Goal: Information Seeking & Learning: Compare options

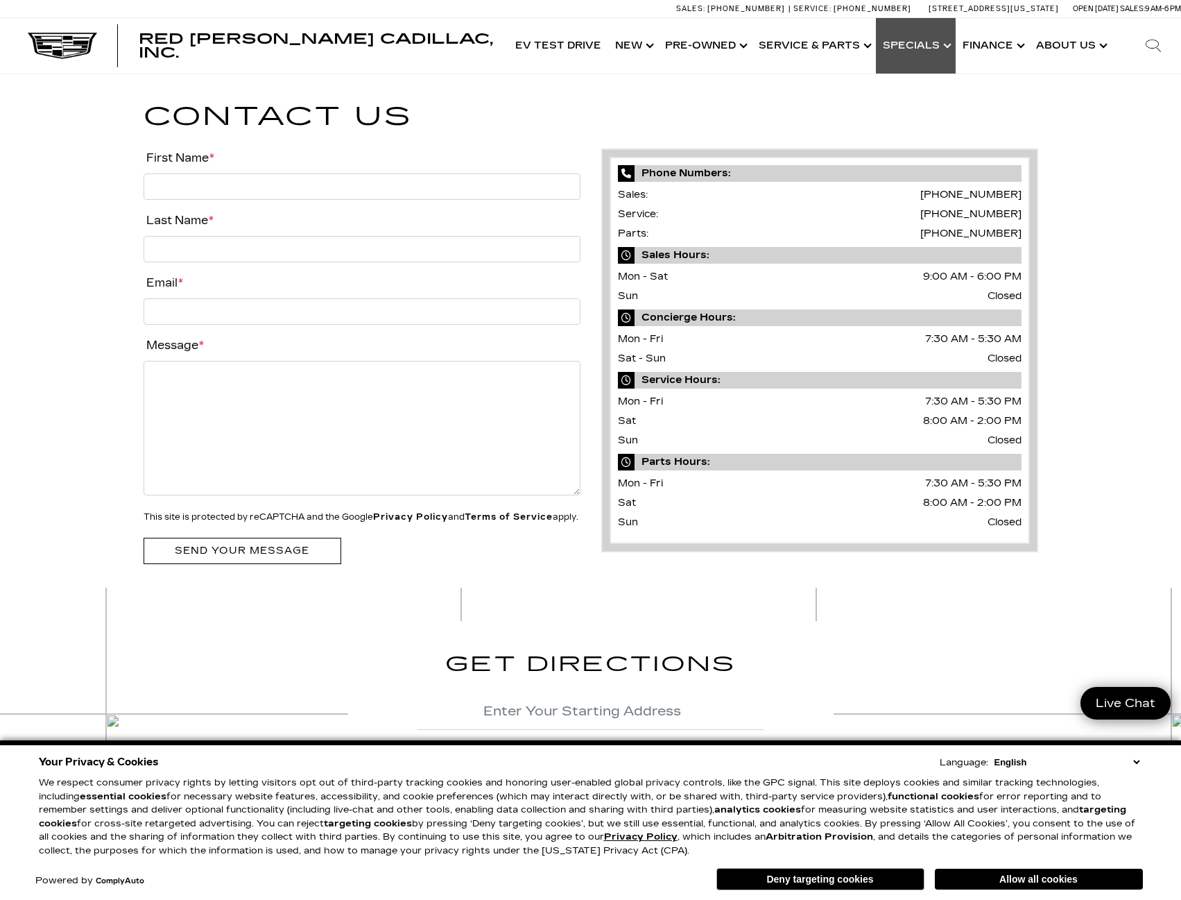
click at [905, 44] on link "Show Specials" at bounding box center [916, 45] width 80 height 55
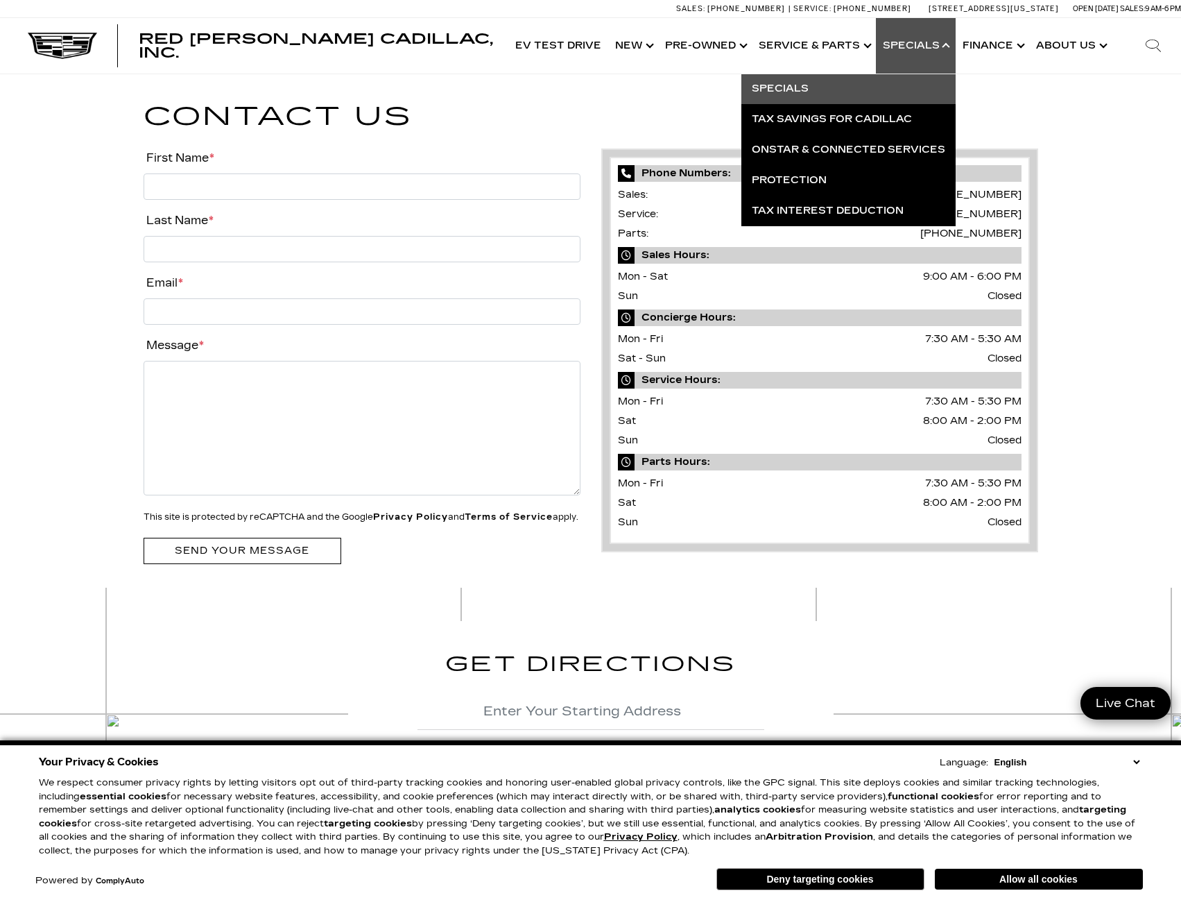
click at [832, 85] on link "Specials" at bounding box center [849, 89] width 214 height 31
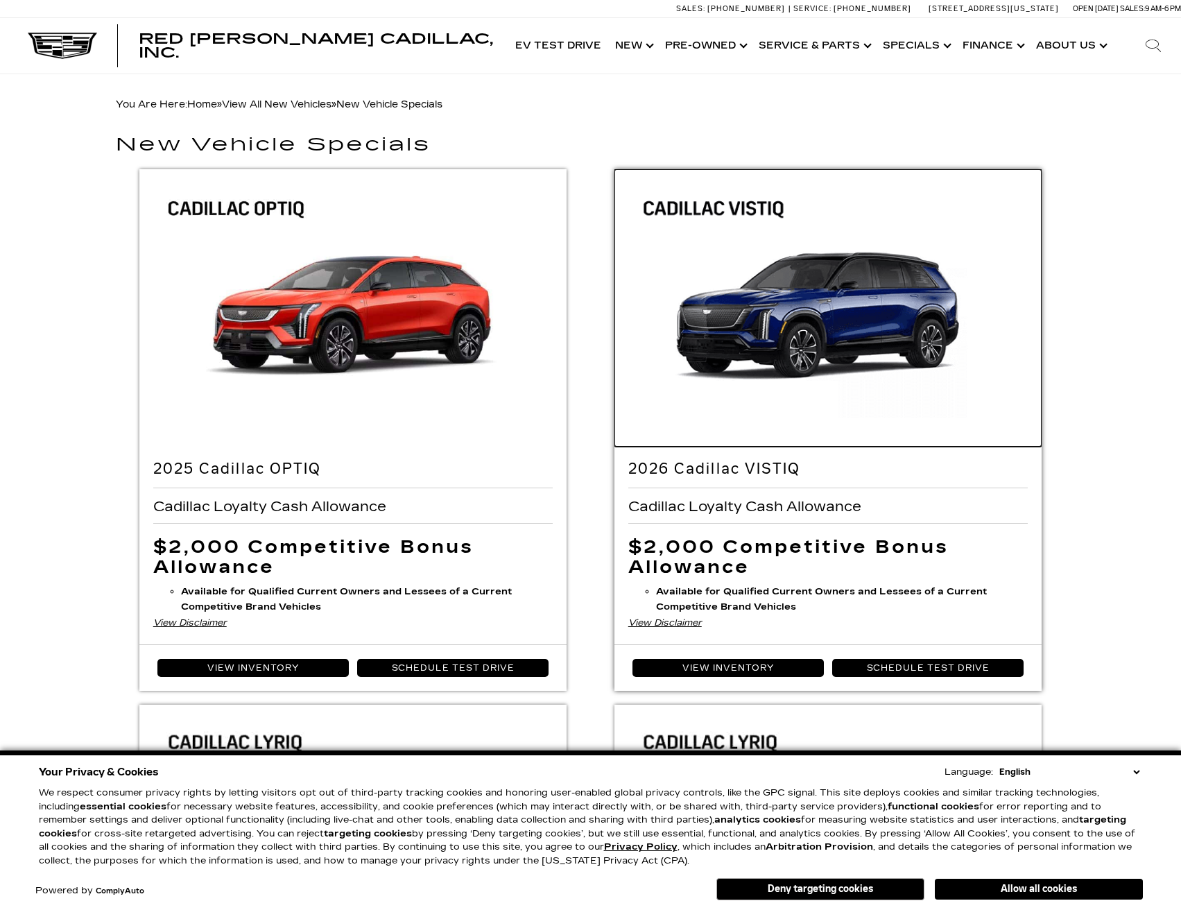
click at [876, 320] on img at bounding box center [829, 311] width 428 height 285
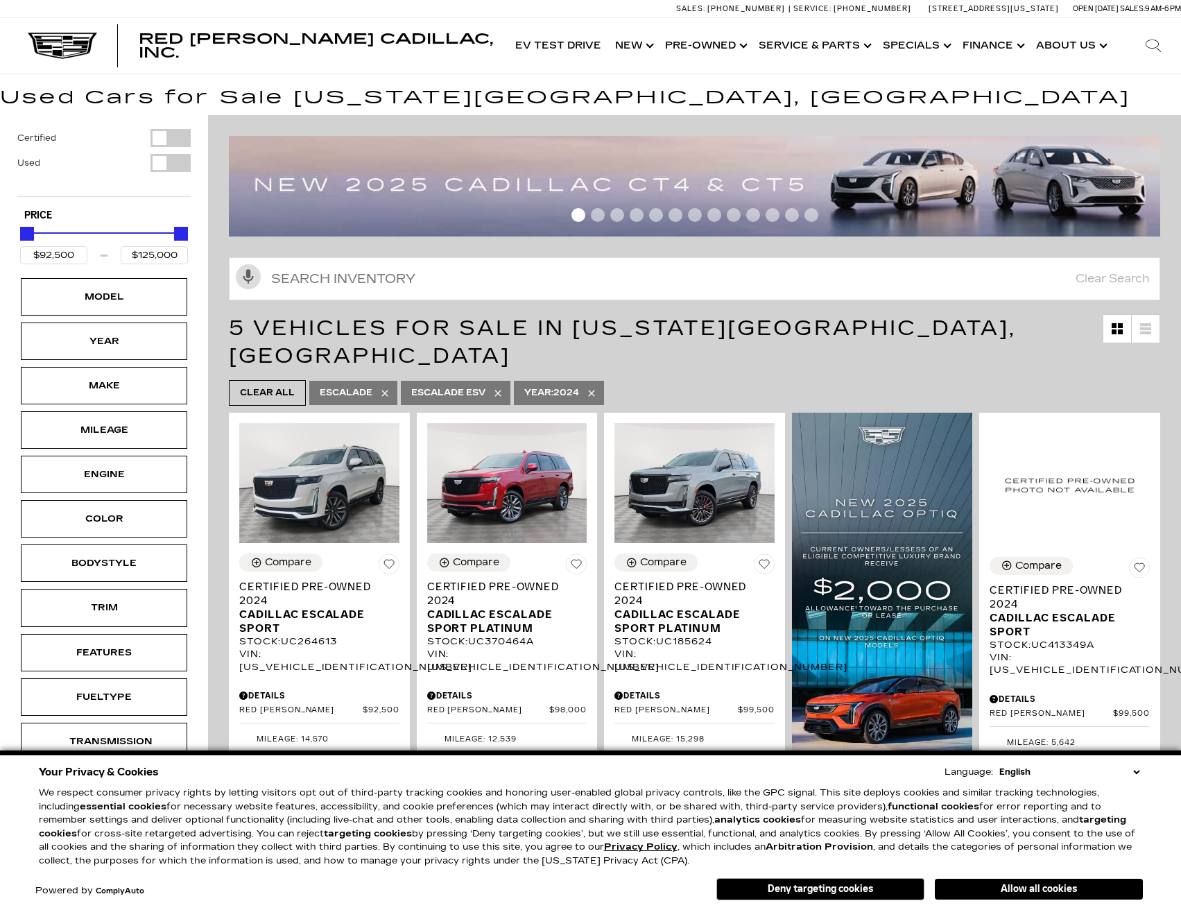
scroll to position [69, 0]
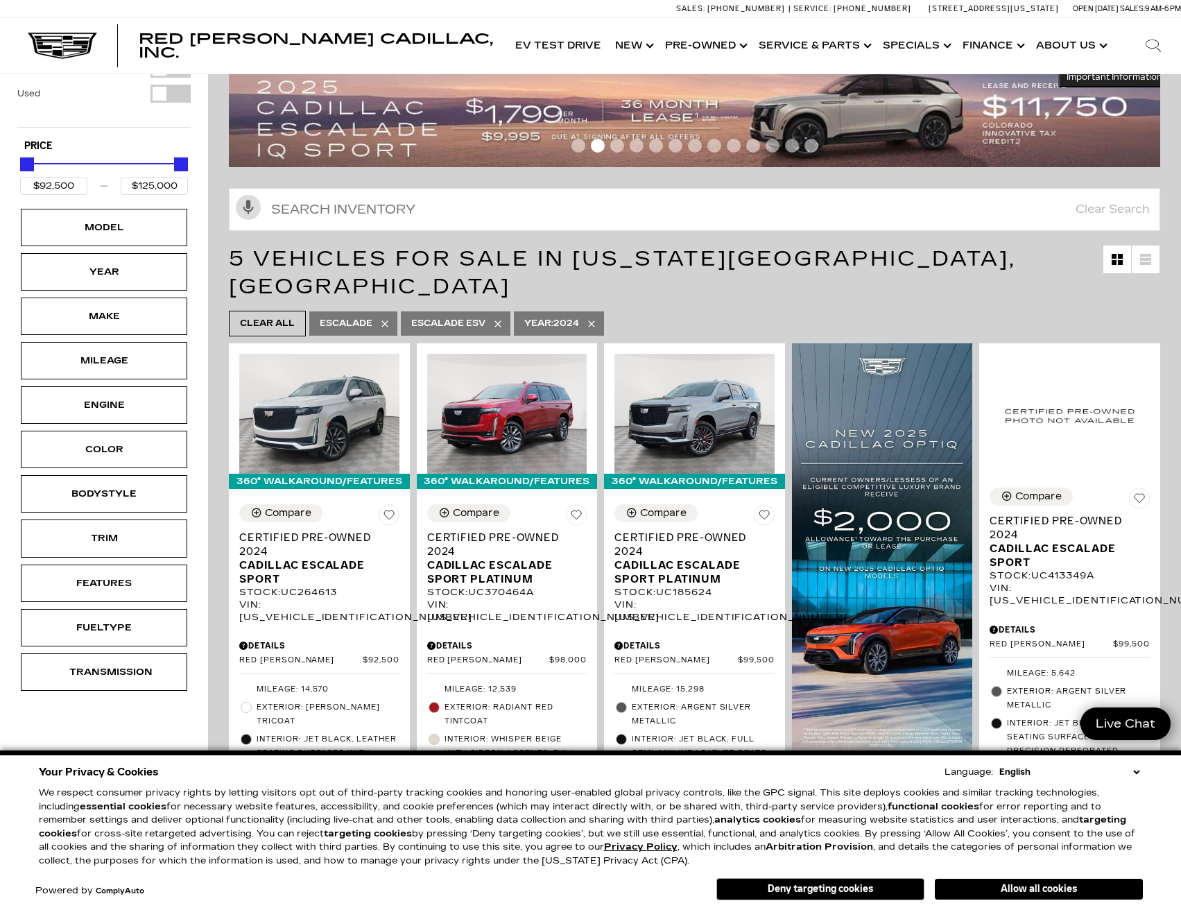
click at [1135, 771] on select "English Spanish / Español English / United Kingdom Korean / 한국어 Vietnamese / Ti…" at bounding box center [1069, 772] width 147 height 14
click at [1089, 799] on p "We respect consumer privacy rights by letting visitors opt out of third-party t…" at bounding box center [591, 827] width 1104 height 81
click at [1135, 774] on select "English Spanish / Español English / United Kingdom Korean / 한국어 Vietnamese / Ti…" at bounding box center [1069, 772] width 147 height 14
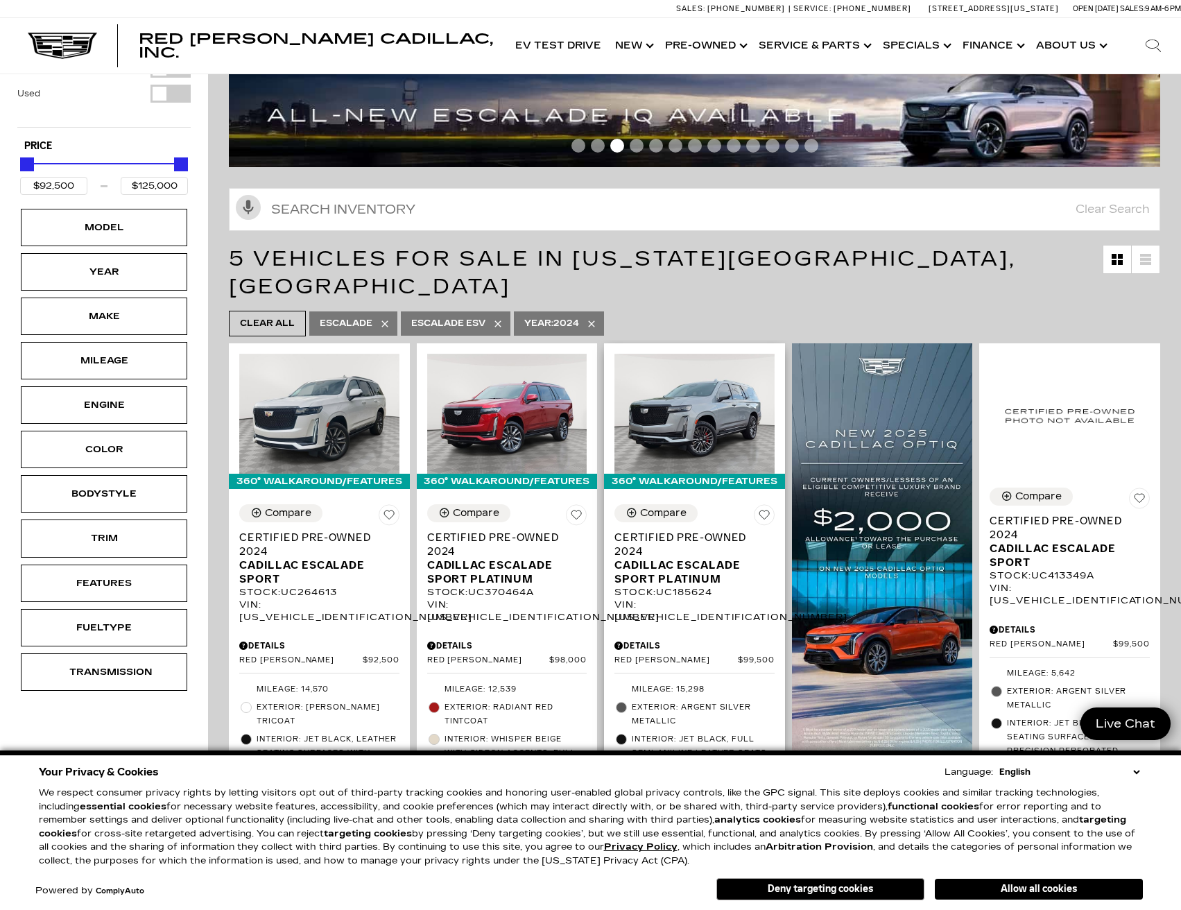
drag, startPoint x: 829, startPoint y: 891, endPoint x: 701, endPoint y: 813, distance: 149.4
click at [829, 891] on button "Deny targeting cookies" at bounding box center [821, 889] width 208 height 22
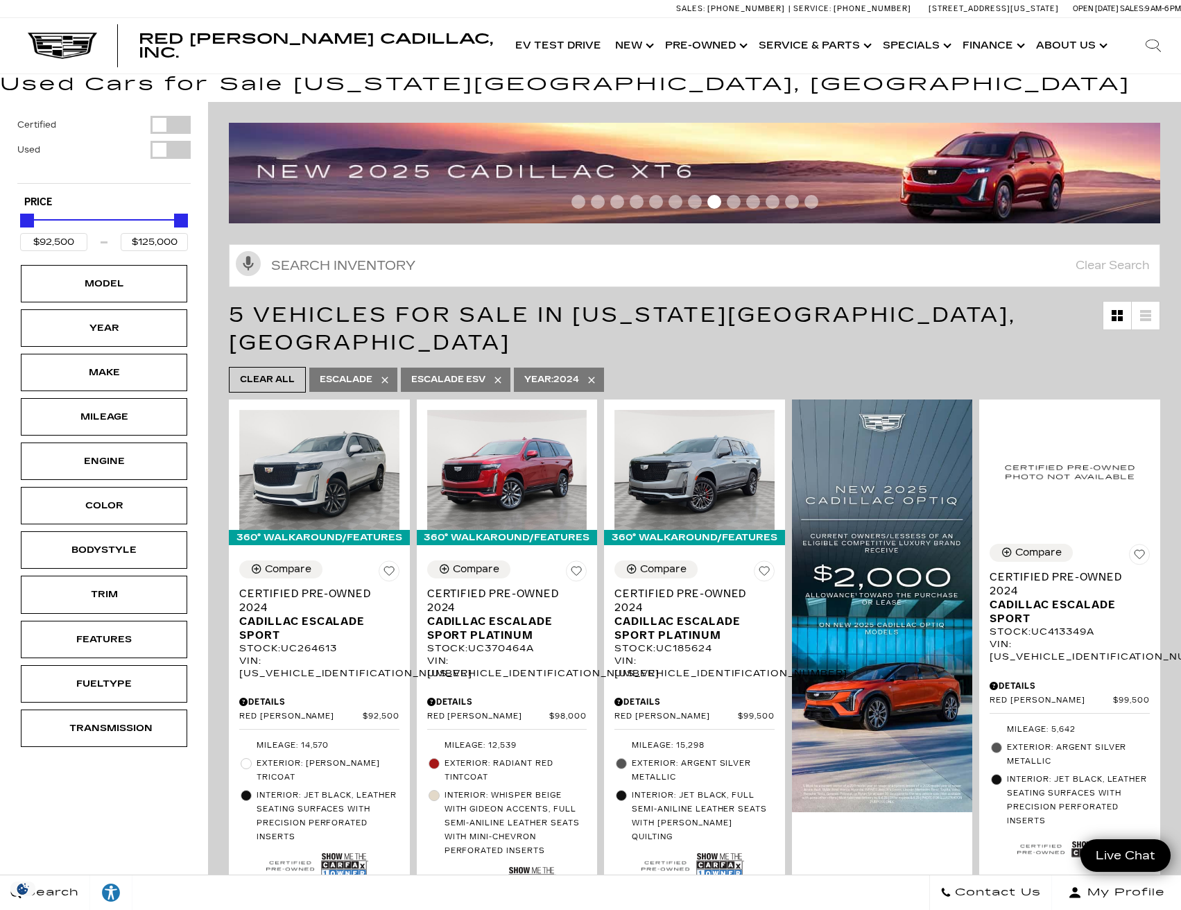
scroll to position [0, 0]
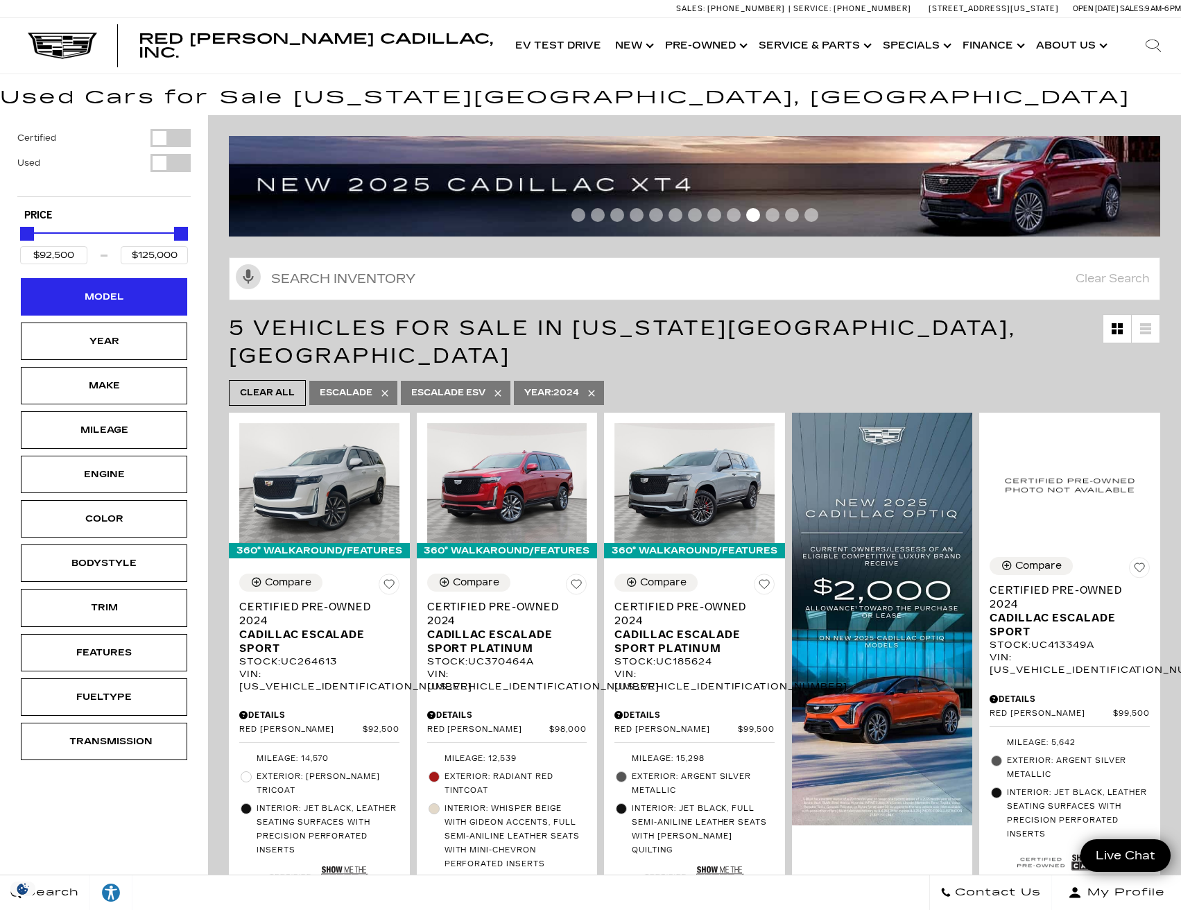
click at [130, 302] on div "Model" at bounding box center [103, 296] width 69 height 15
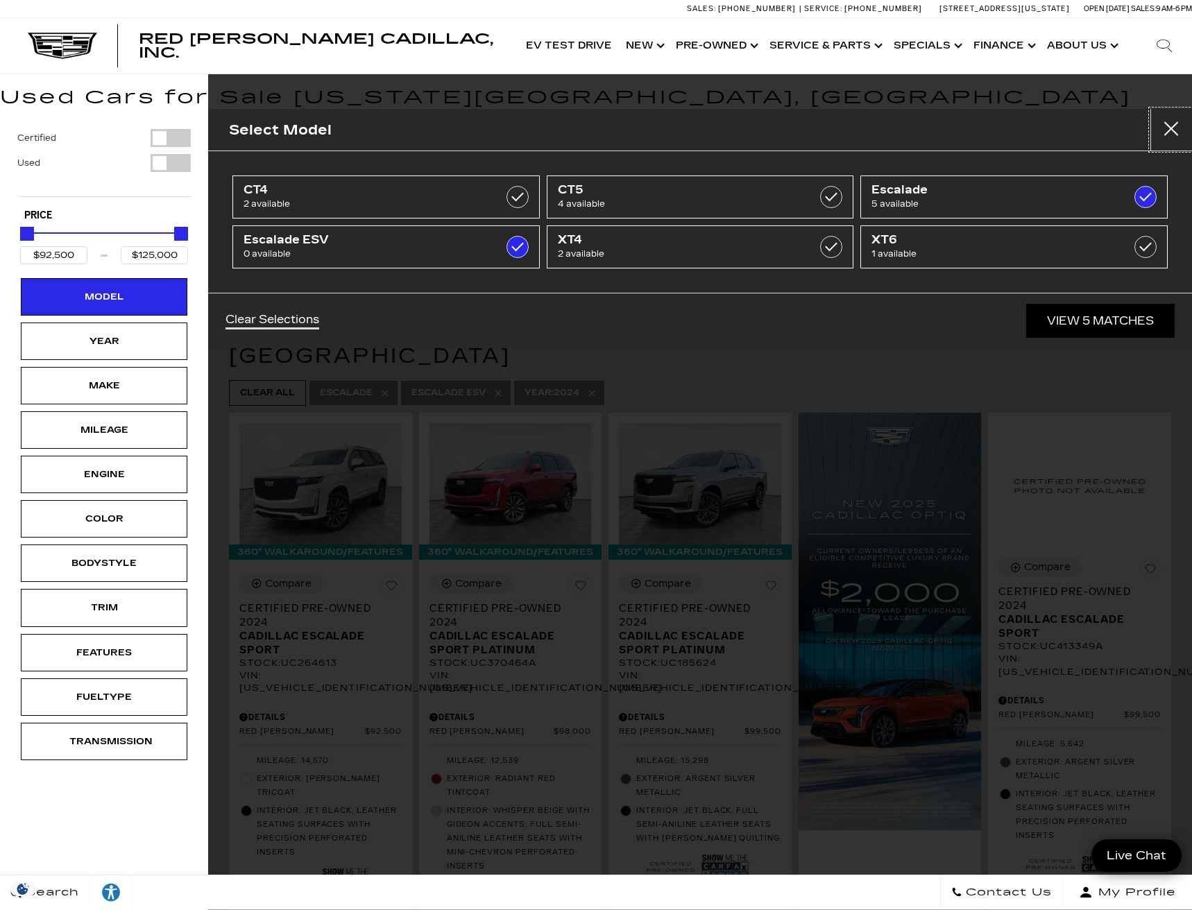
click at [1172, 128] on button "Close" at bounding box center [1171, 130] width 42 height 42
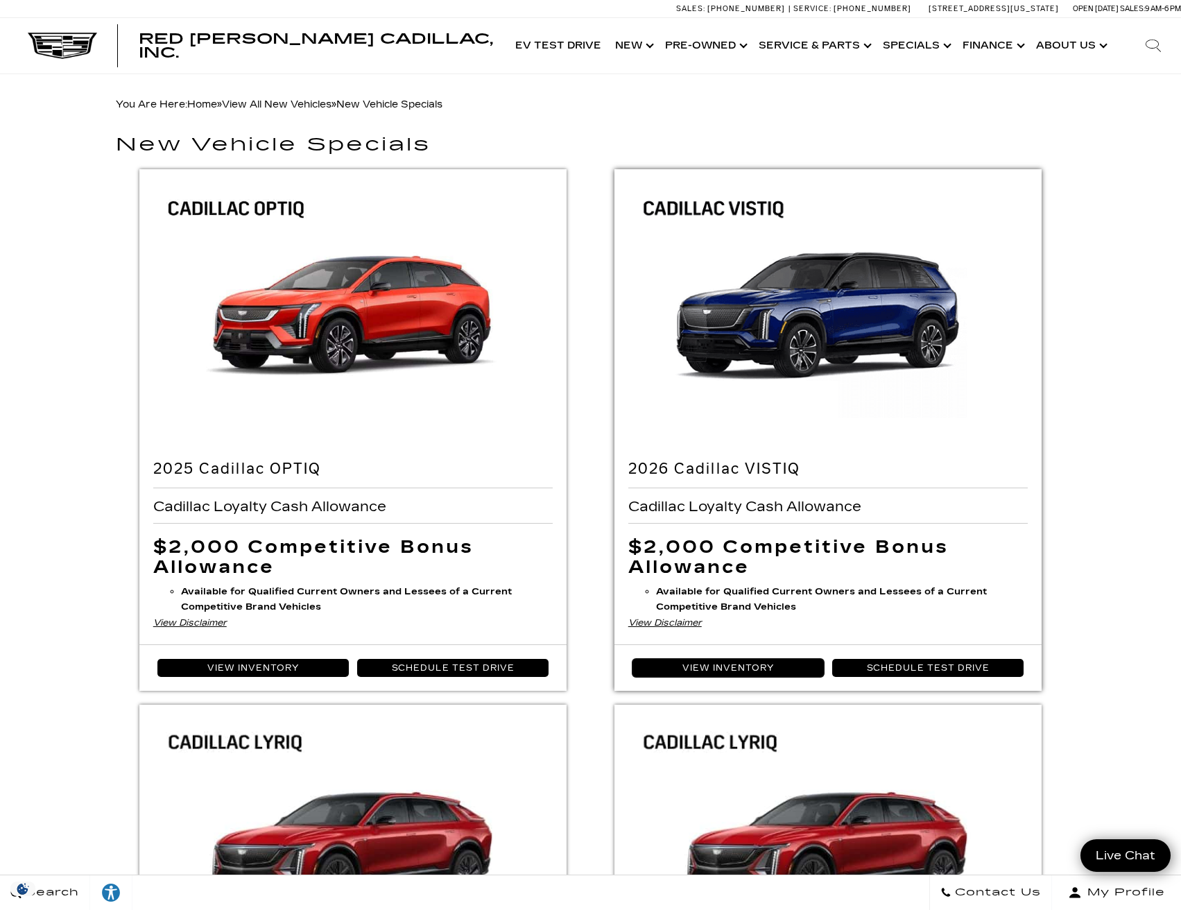
click at [712, 669] on link "View Inventory" at bounding box center [729, 668] width 192 height 18
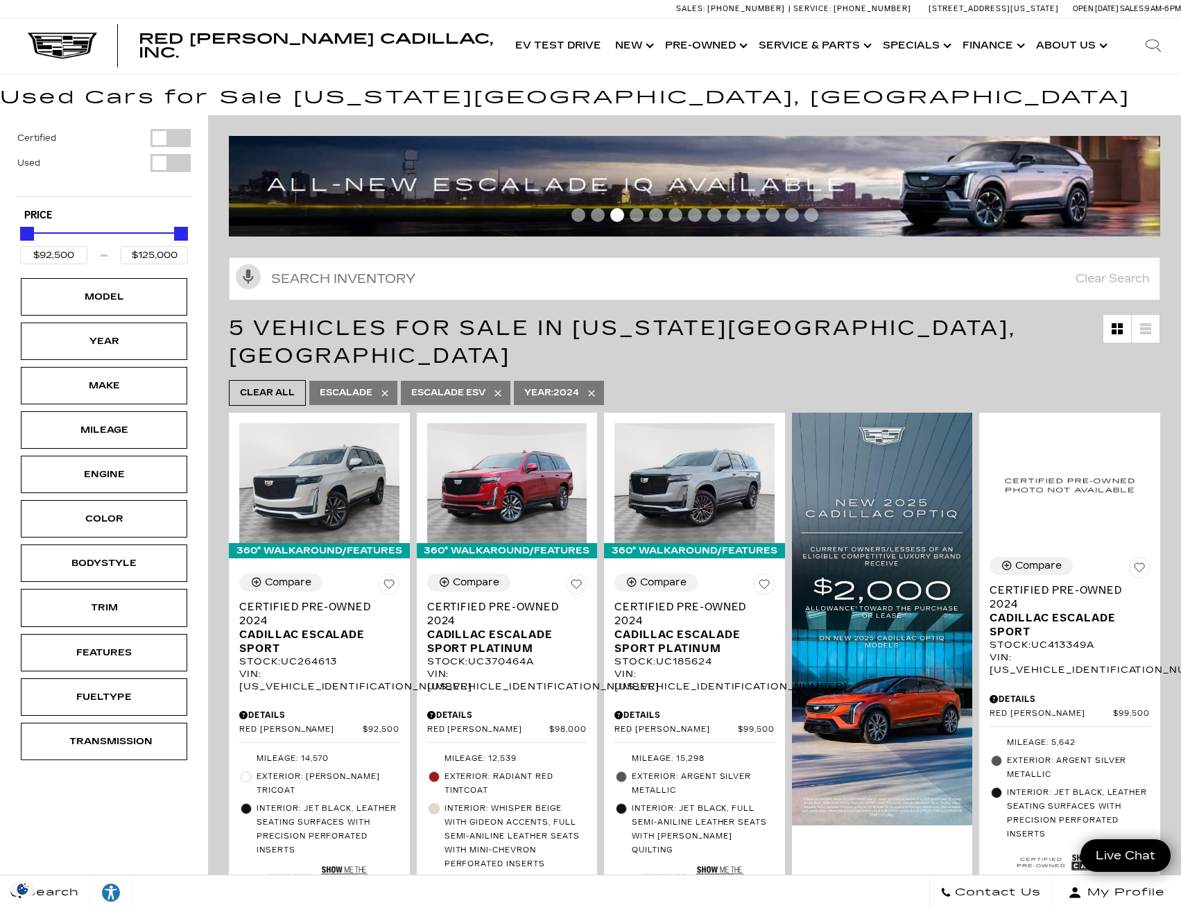
click at [595, 388] on icon at bounding box center [591, 393] width 11 height 11
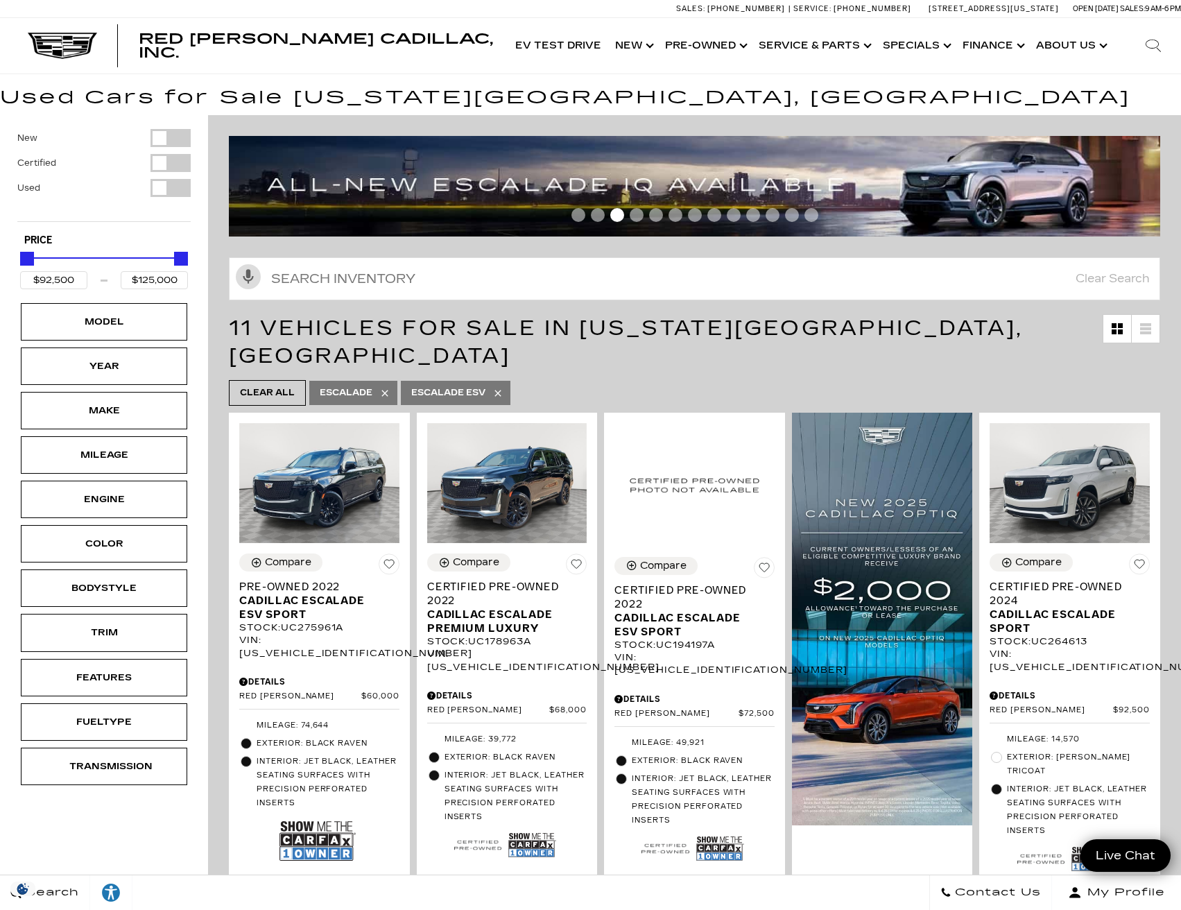
type input "$60,000"
type input "$131,969"
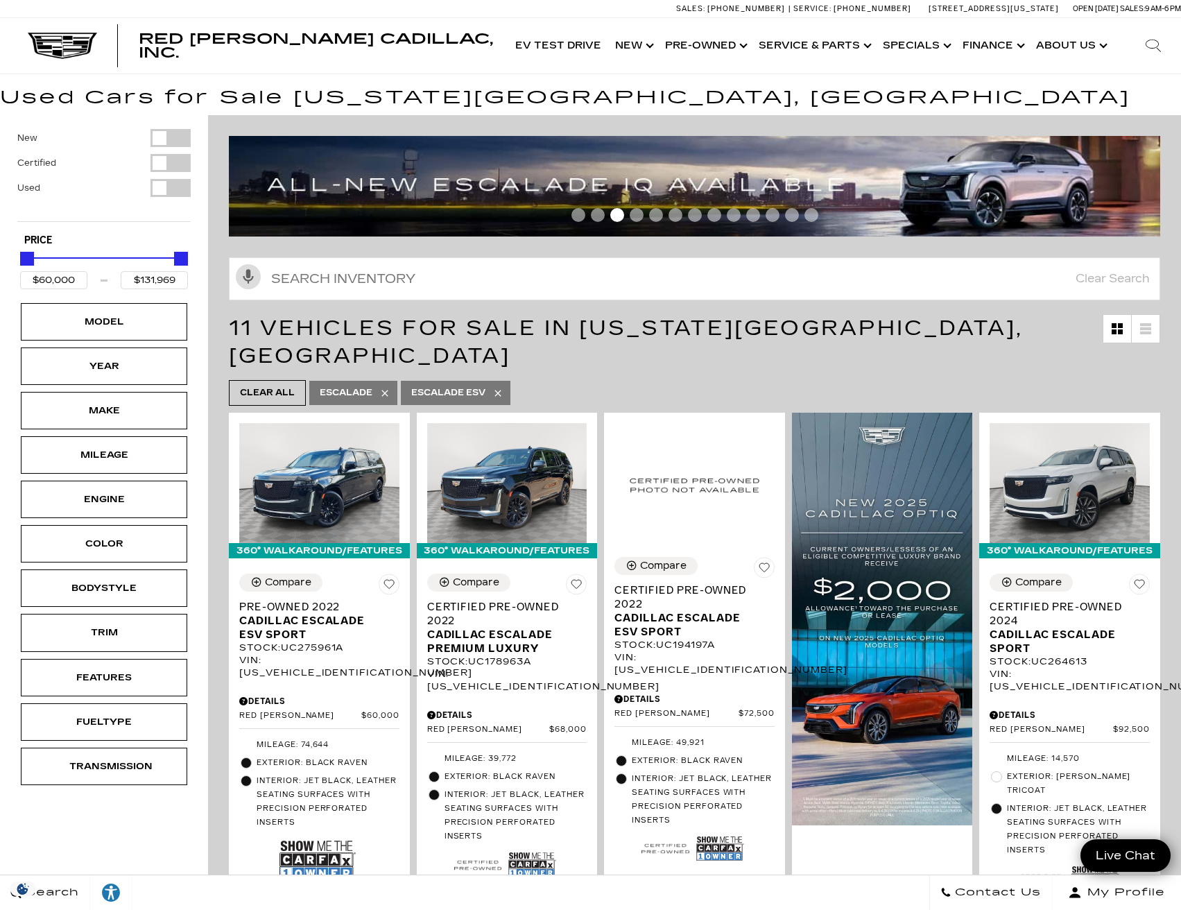
click at [501, 388] on icon at bounding box center [498, 393] width 11 height 11
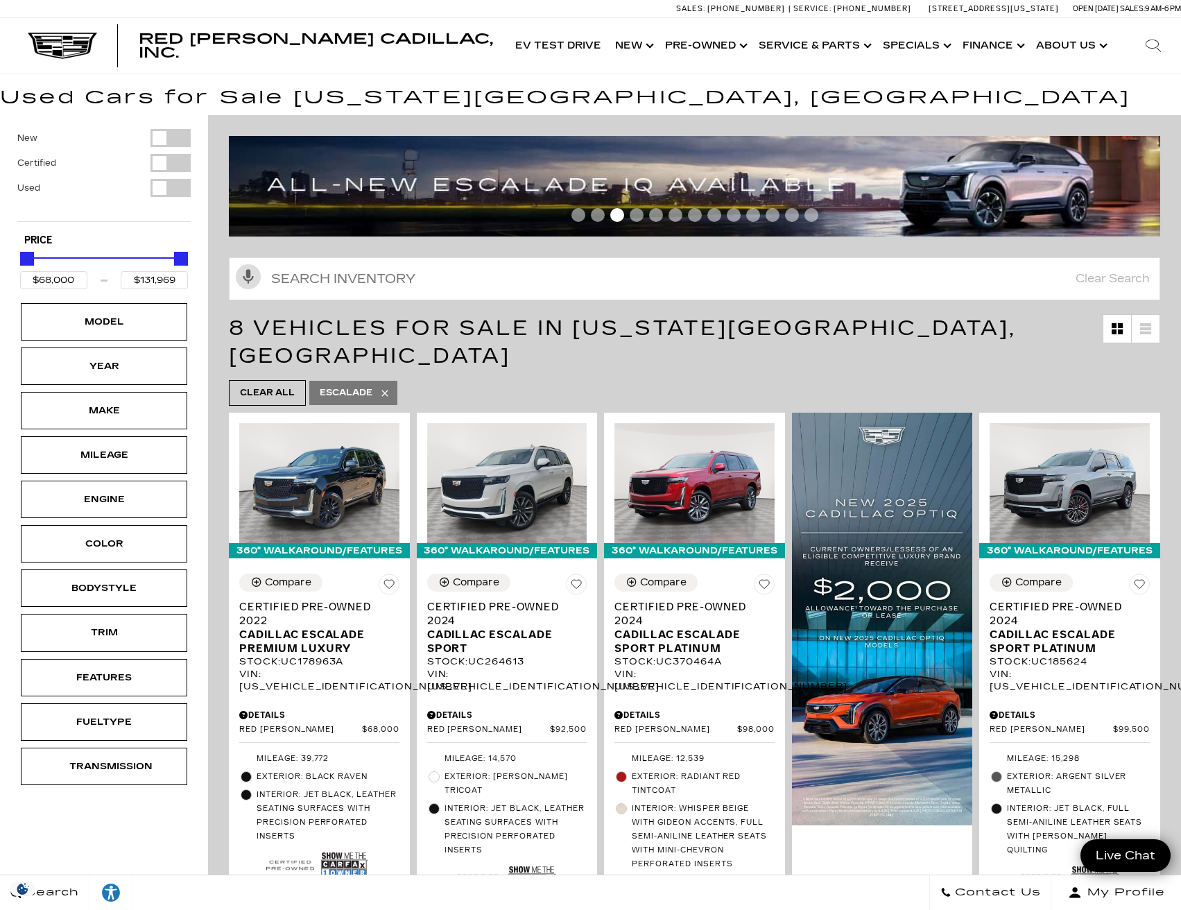
click at [384, 388] on icon at bounding box center [384, 393] width 11 height 11
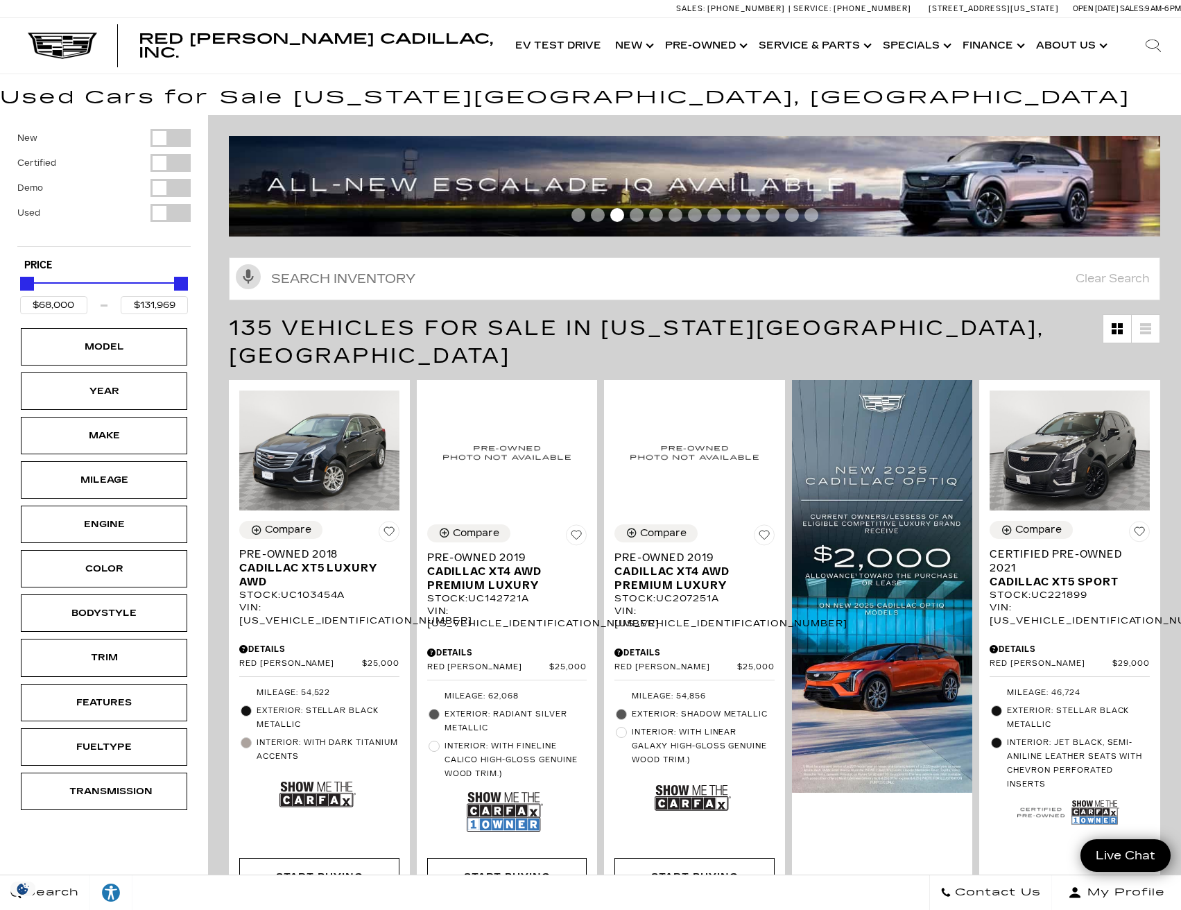
type input "$8,995"
type input "$158,810"
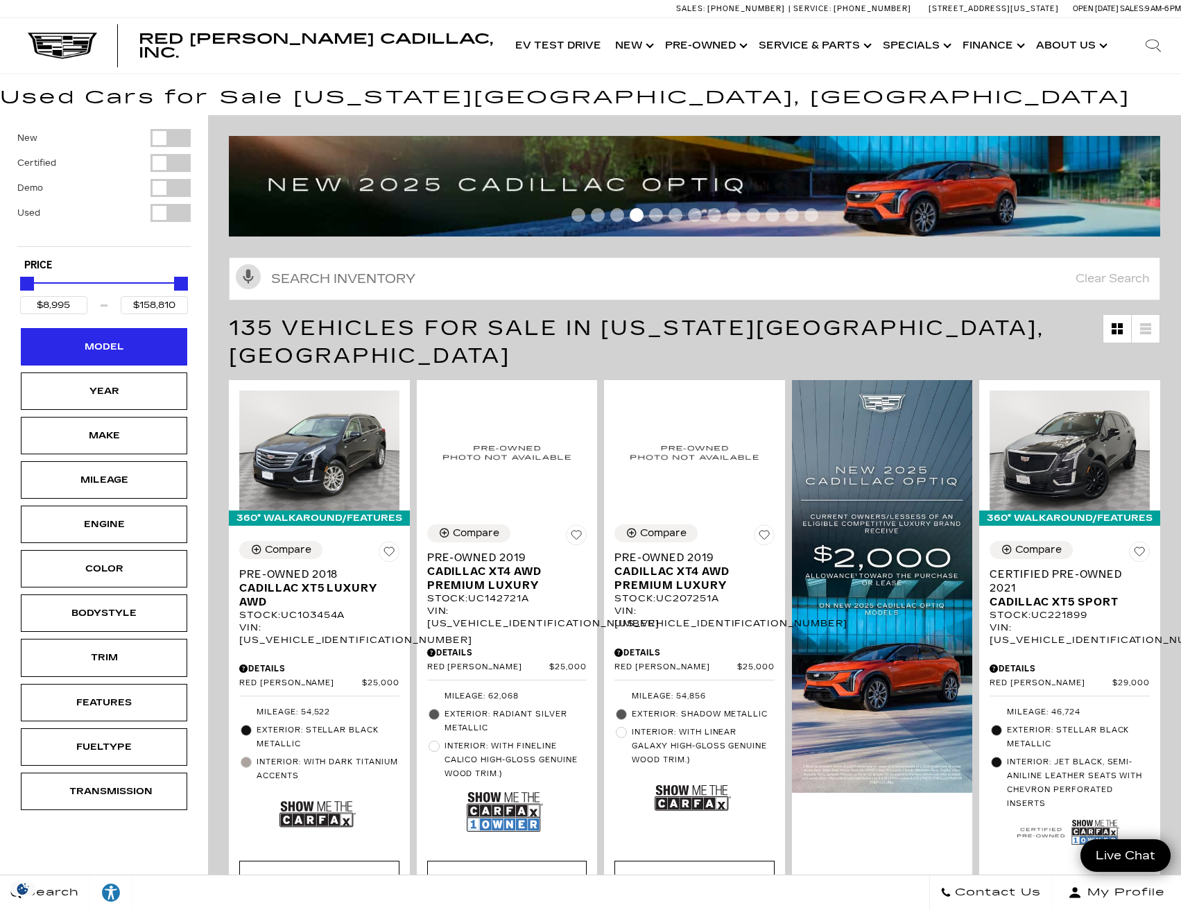
click at [133, 347] on div "Model" at bounding box center [103, 346] width 69 height 15
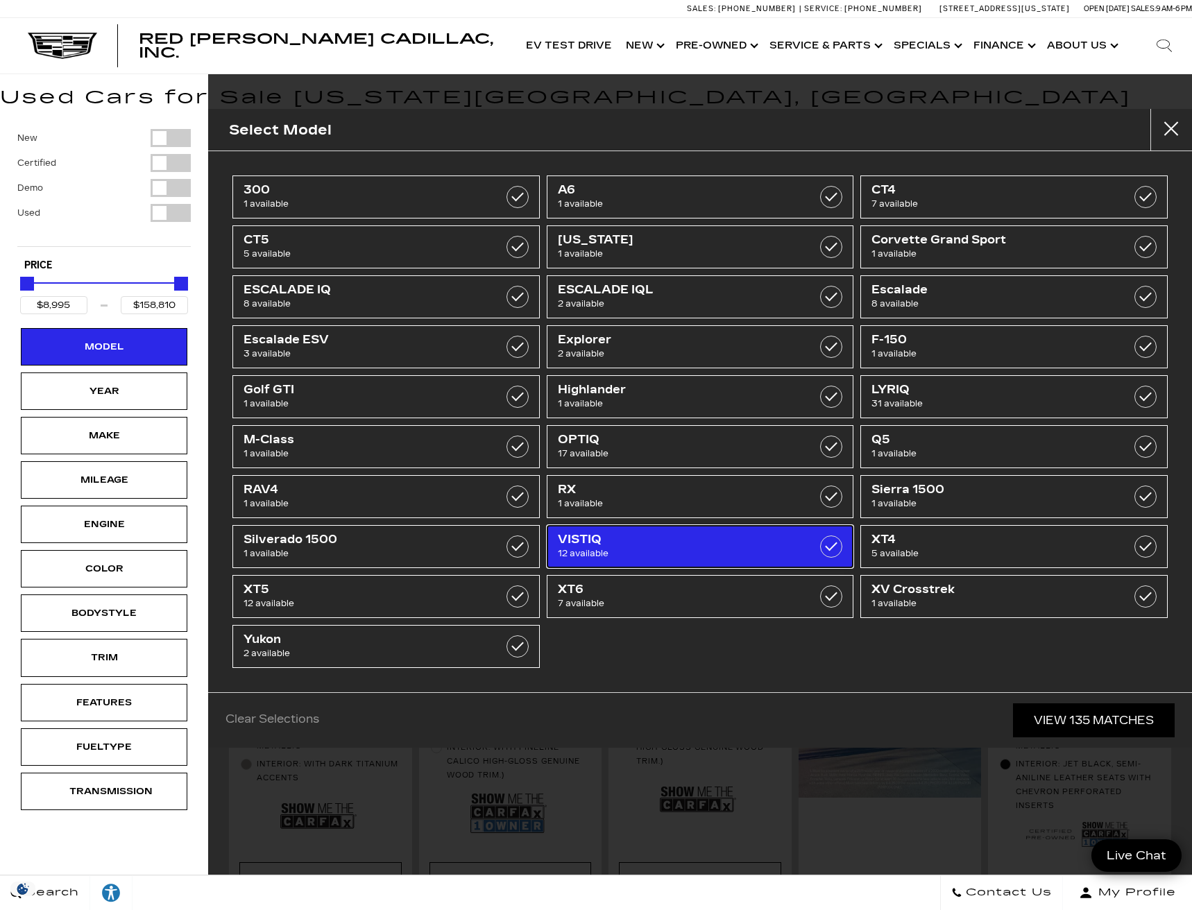
click at [651, 553] on span "12 available" at bounding box center [679, 554] width 242 height 14
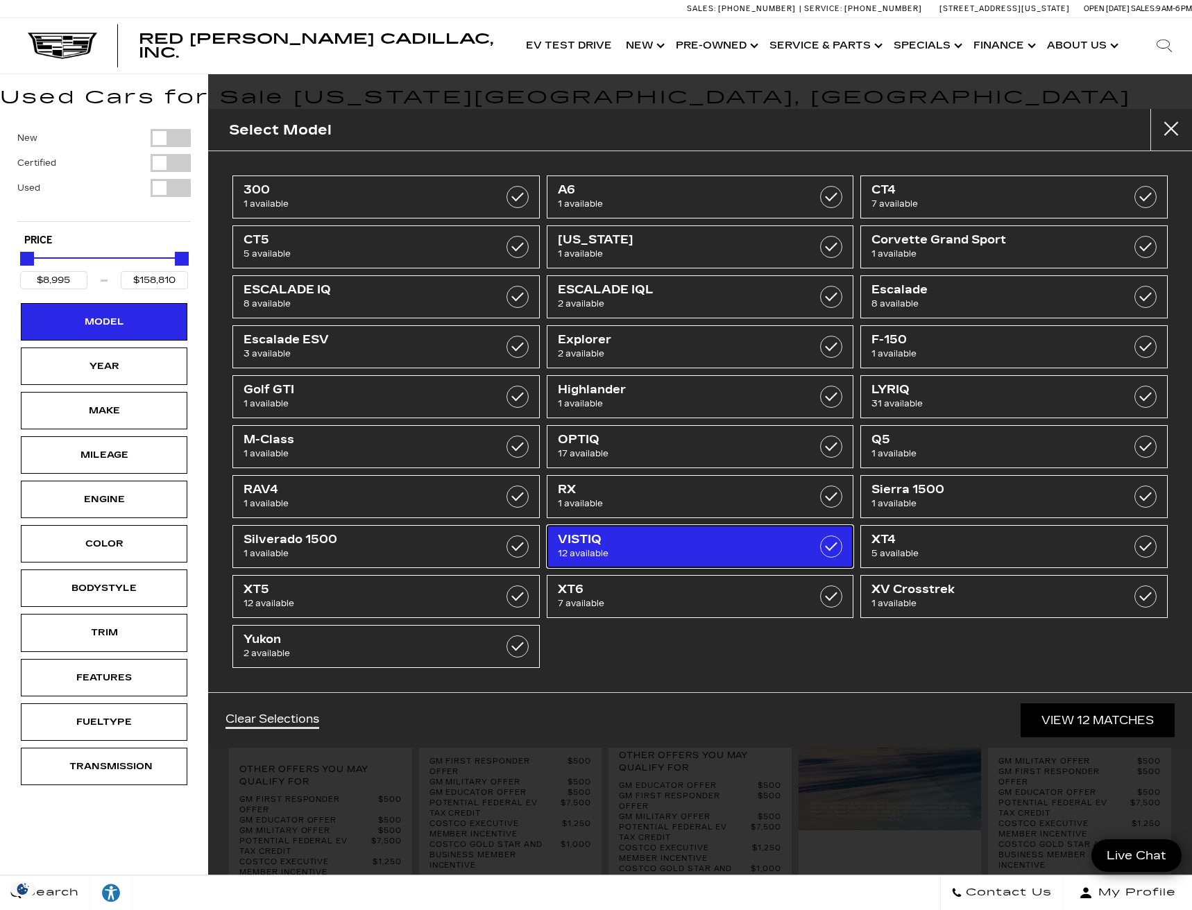
type input "$79,890"
type input "$99,315"
checkbox input "true"
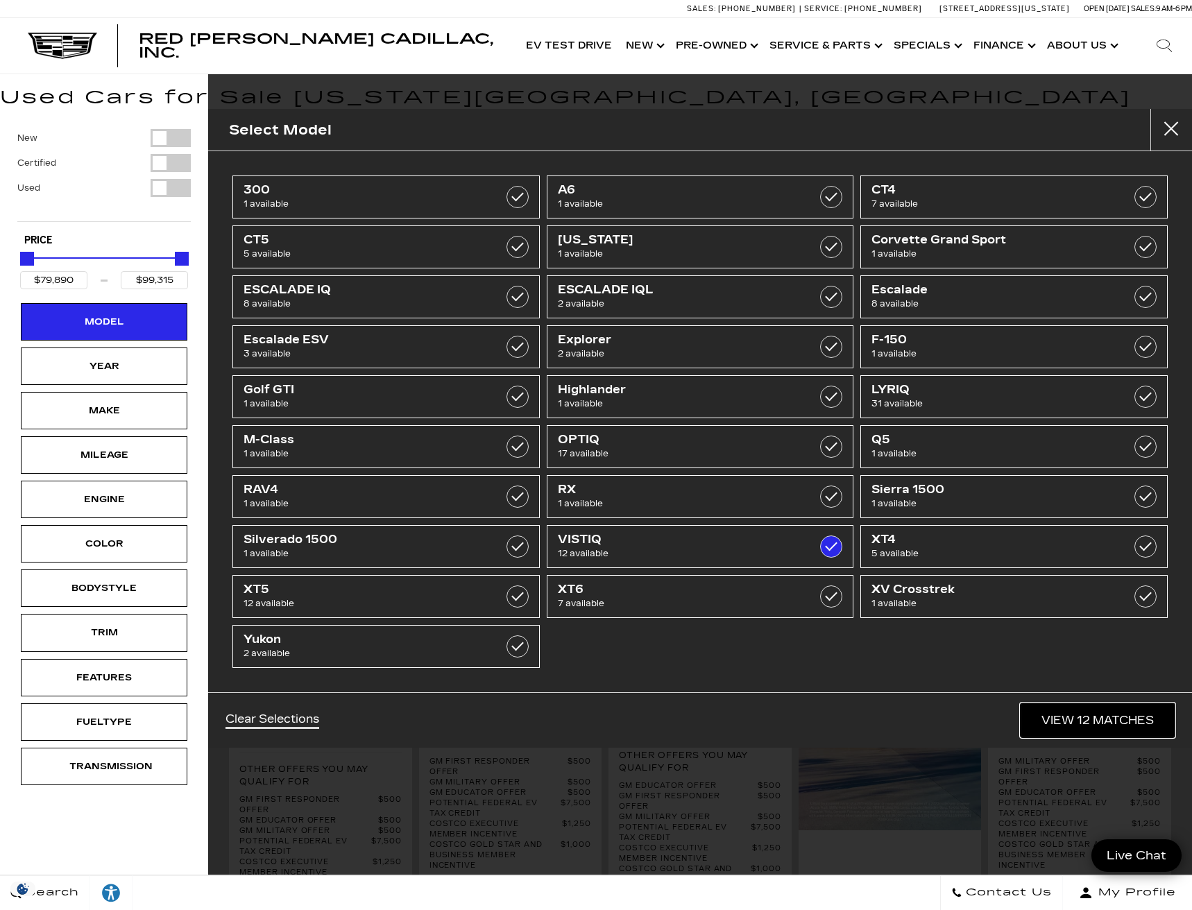
click at [1099, 723] on link "View 12 Matches" at bounding box center [1097, 720] width 154 height 34
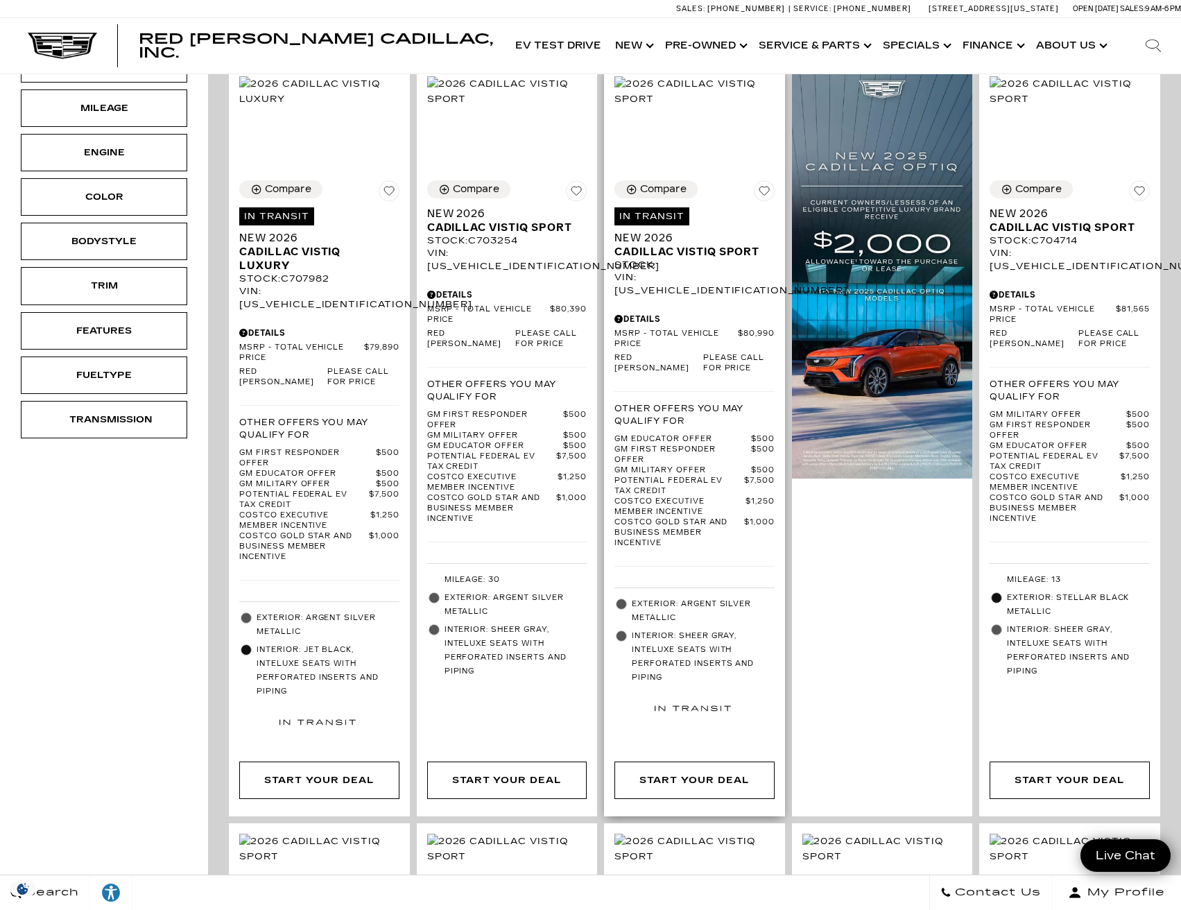
scroll to position [277, 0]
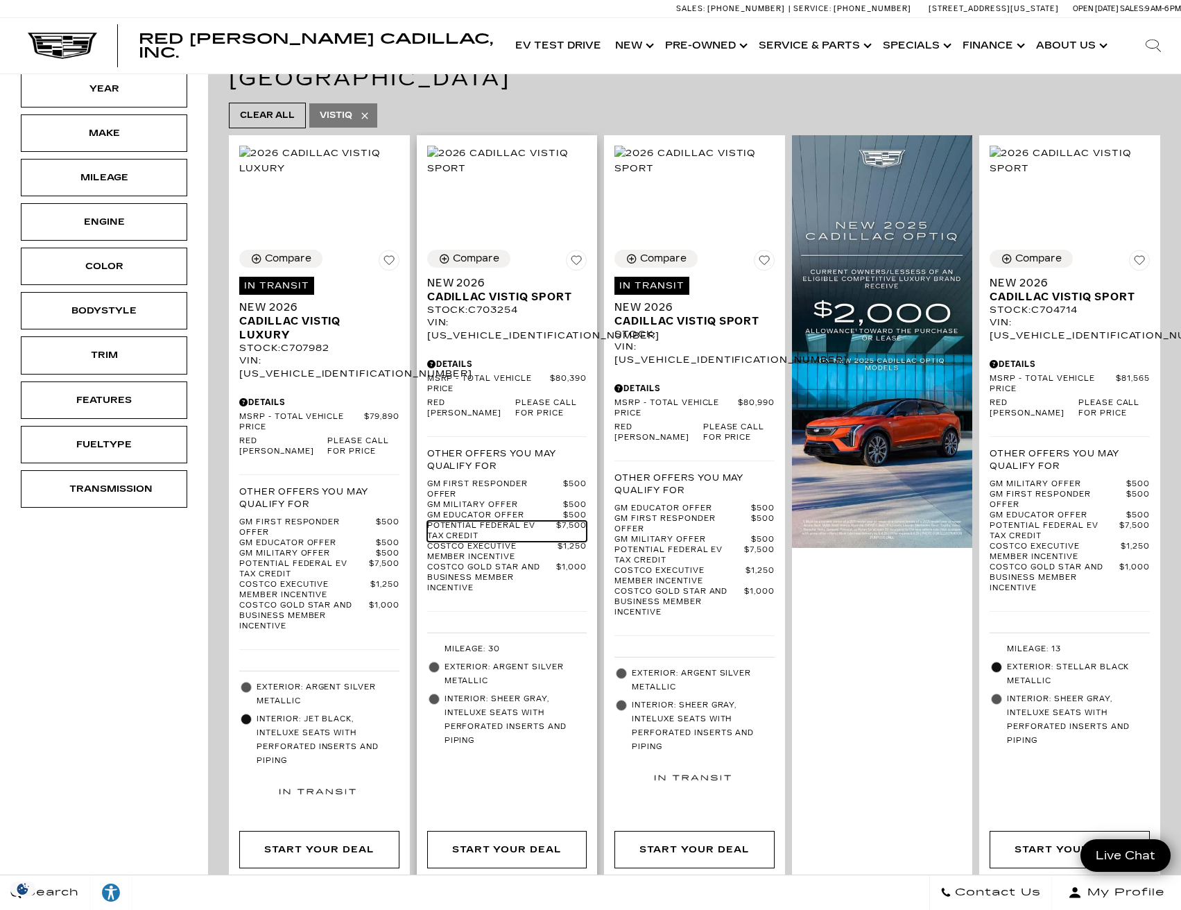
click at [468, 521] on span "Potential Federal EV Tax Credit" at bounding box center [492, 531] width 130 height 21
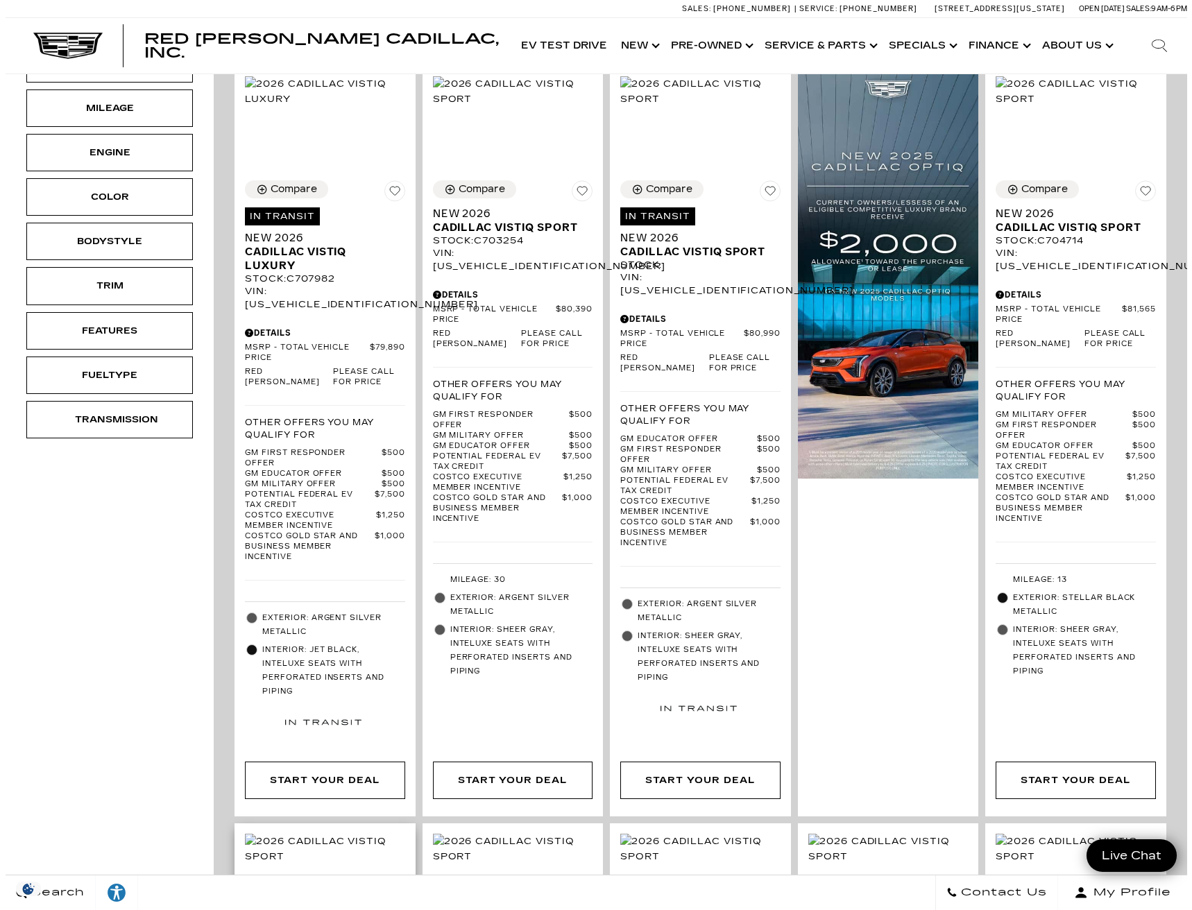
scroll to position [139, 0]
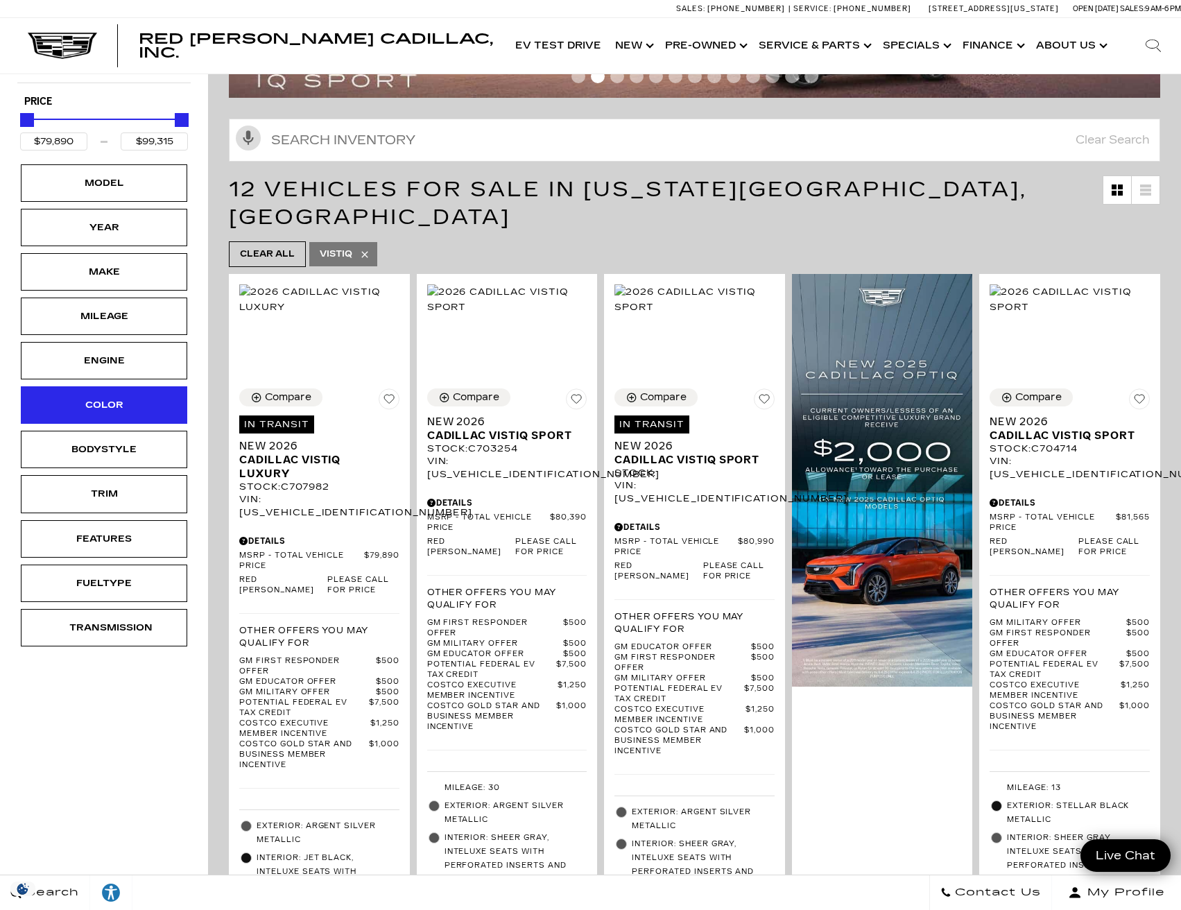
click at [123, 409] on div "Color" at bounding box center [103, 405] width 69 height 15
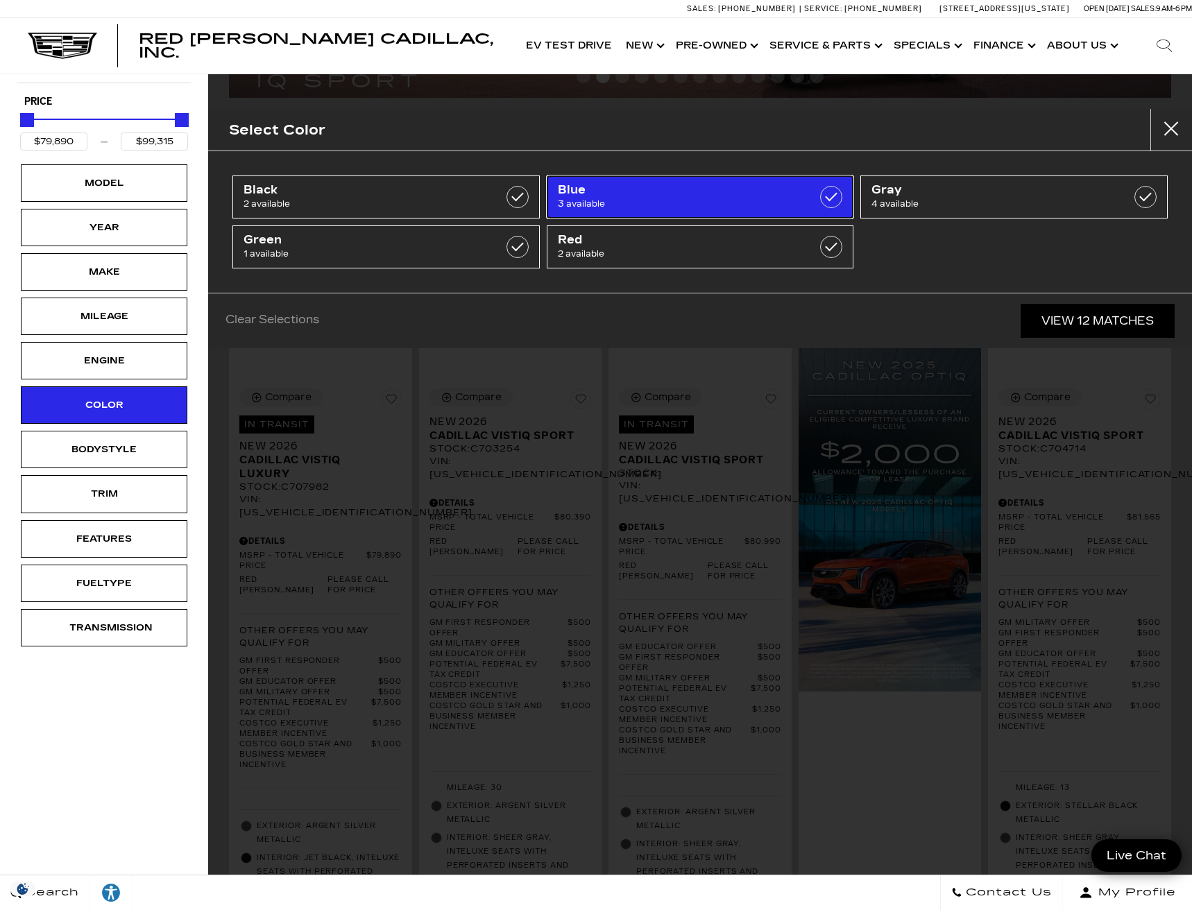
click at [656, 198] on span "3 available" at bounding box center [679, 204] width 242 height 14
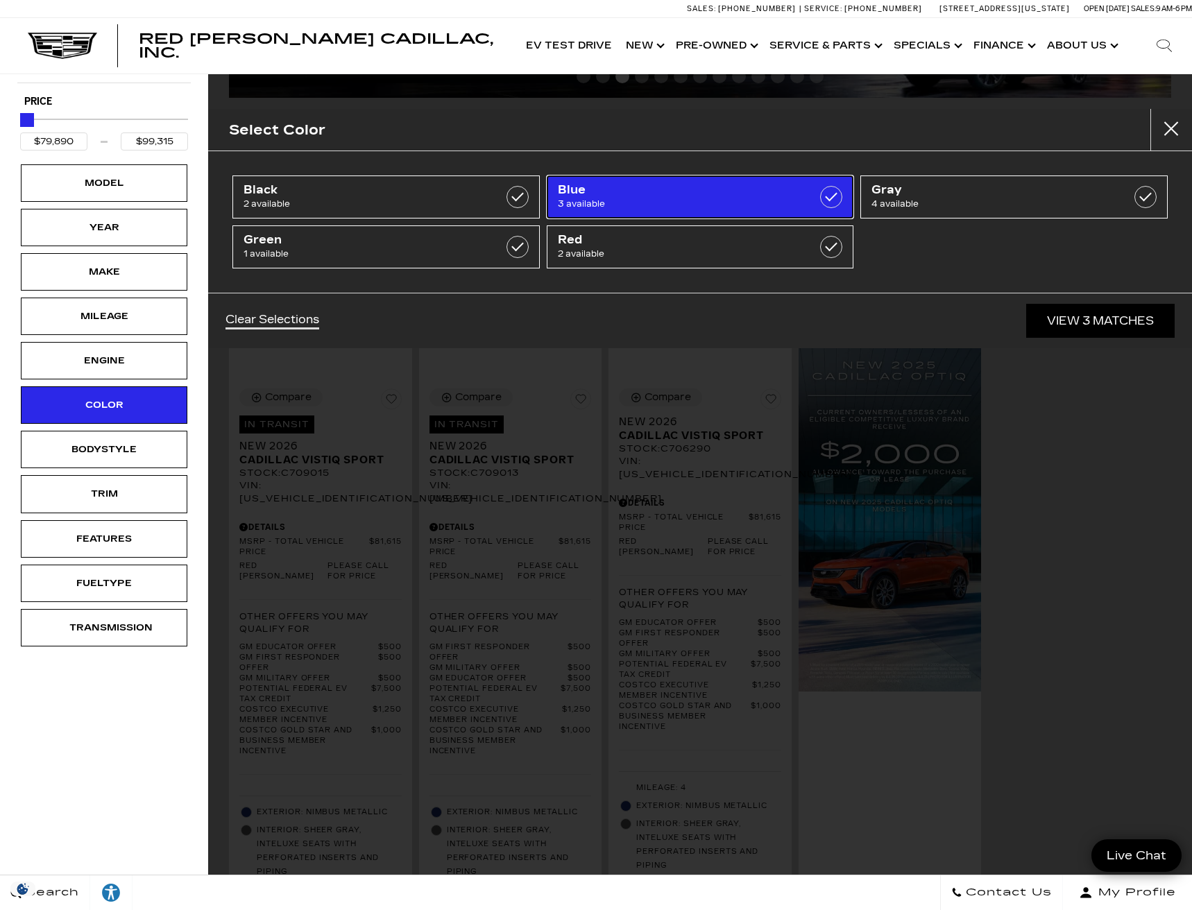
type input "$81,615"
checkbox input "true"
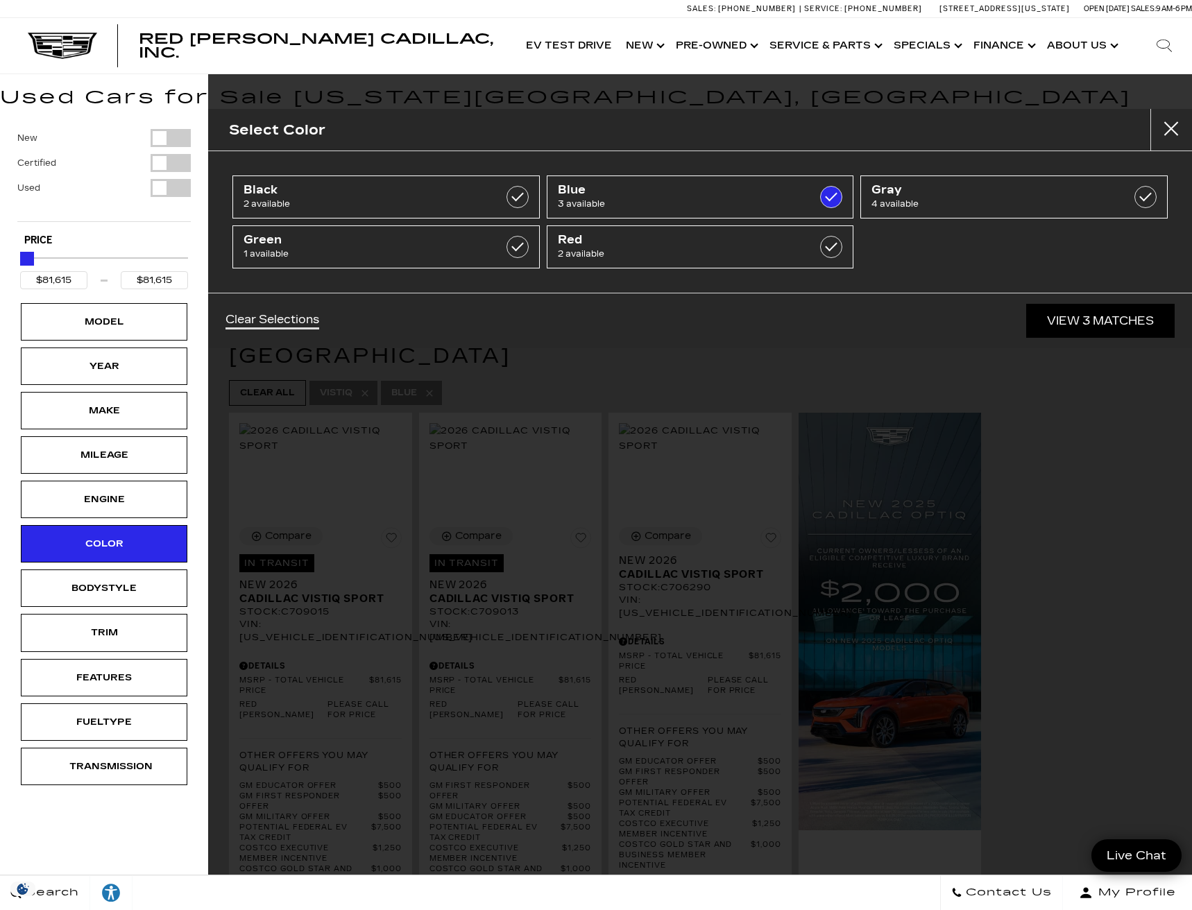
click at [1118, 513] on div "Select Color Black 2 available Blue 3 available Gray 4 available Green 1 availa…" at bounding box center [700, 455] width 984 height 910
